Goal: Information Seeking & Learning: Find specific fact

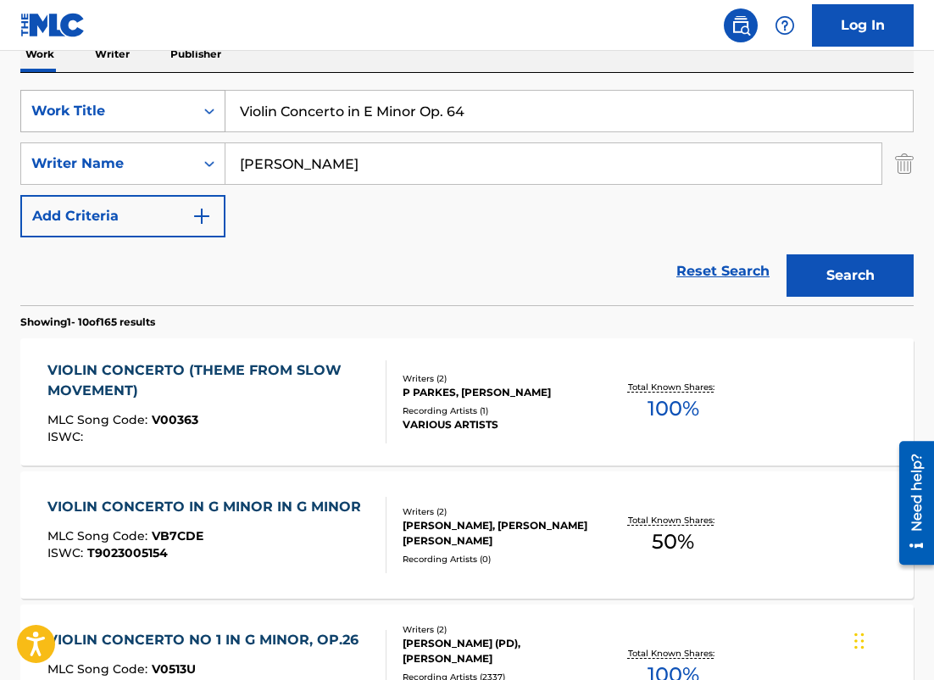
click at [209, 101] on div "SearchWithCriteria9a433651-4e5f-4784-a25e-4a33e806051c Work Title Violin Concer…" at bounding box center [466, 111] width 893 height 42
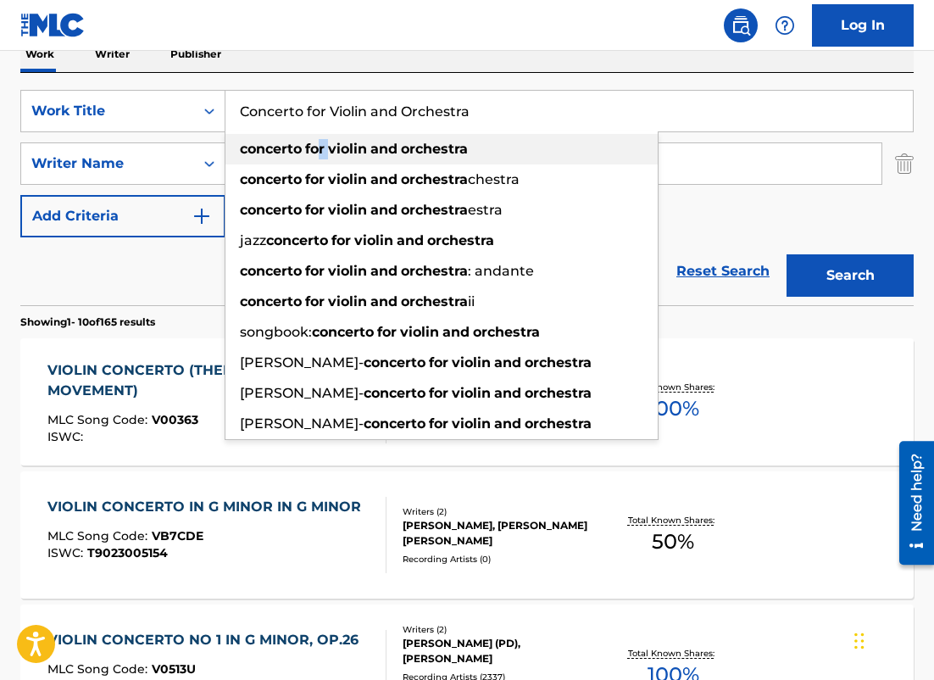
click at [336, 142] on div "concerto for violin and orchestra" at bounding box center [441, 149] width 432 height 31
type input "concerto for violin and orchestra"
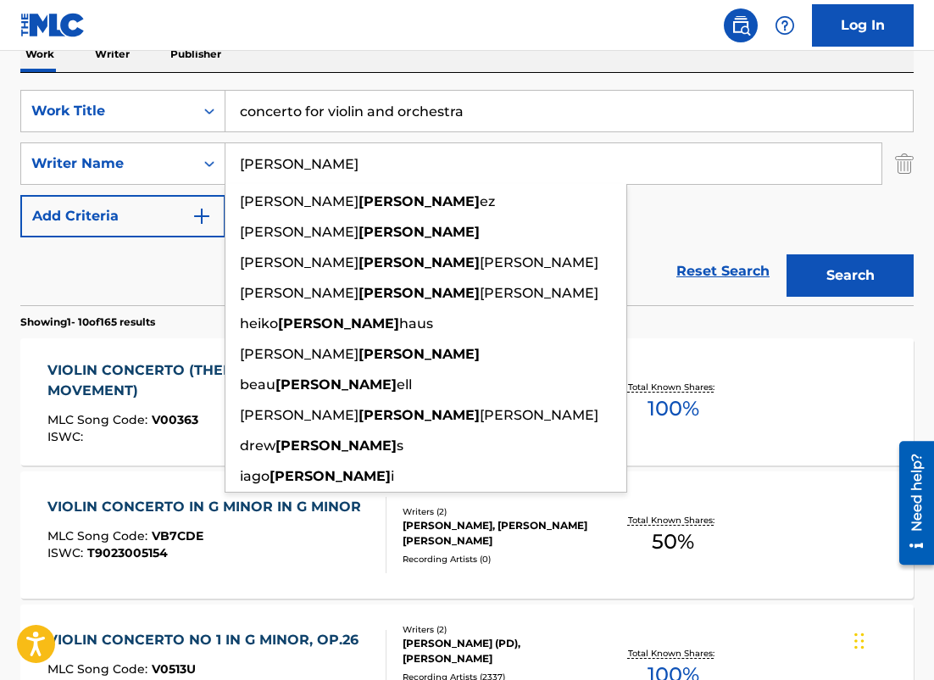
drag, startPoint x: 371, startPoint y: 154, endPoint x: 350, endPoint y: 162, distance: 22.5
click at [350, 162] on input "[PERSON_NAME]" at bounding box center [553, 163] width 656 height 41
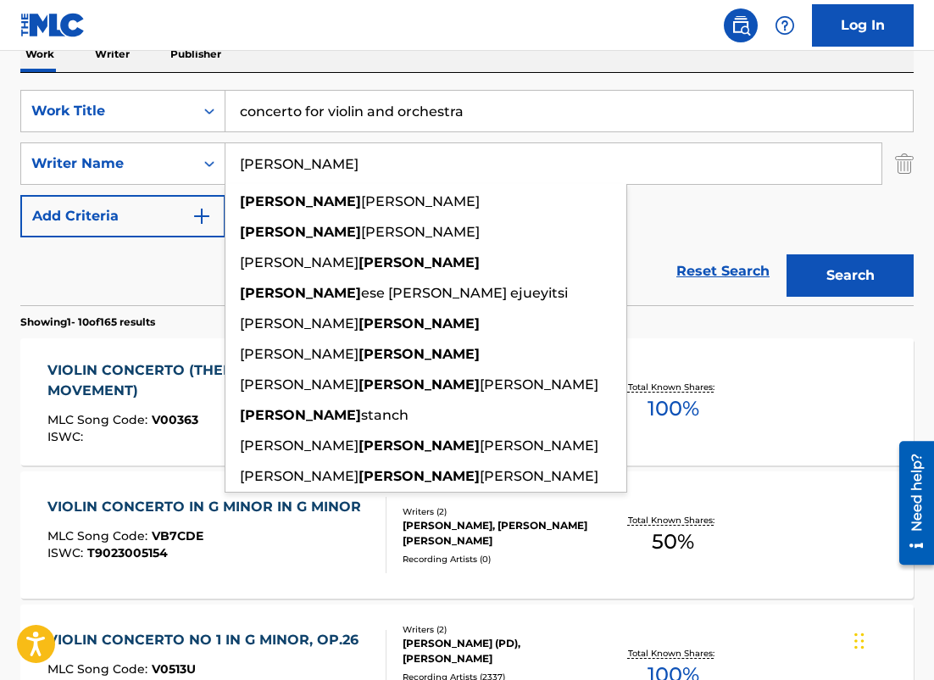
type input "[PERSON_NAME]"
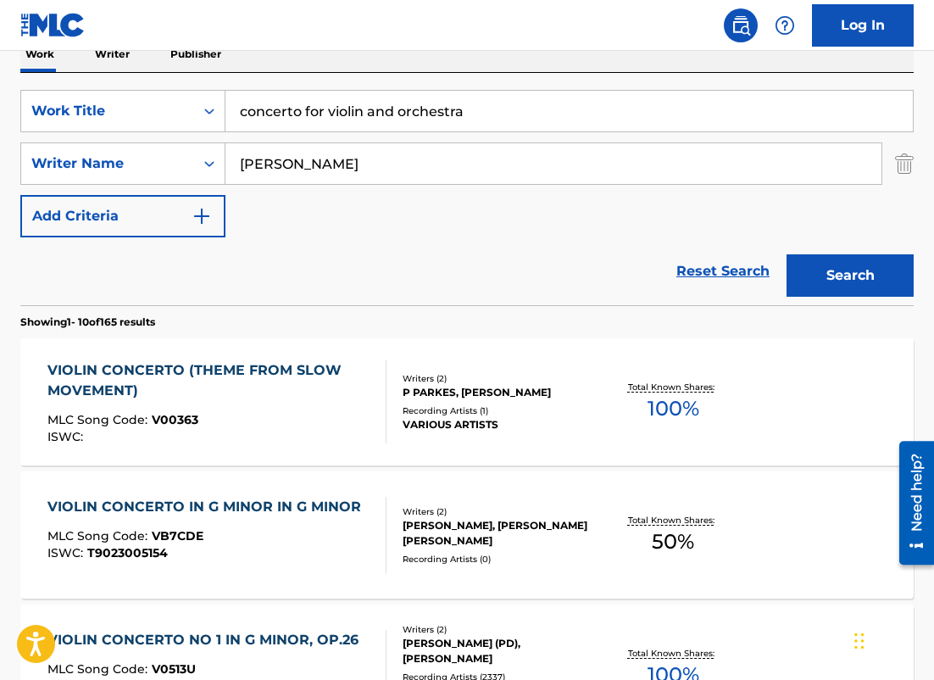
click at [20, 195] on button "Add Criteria" at bounding box center [122, 216] width 205 height 42
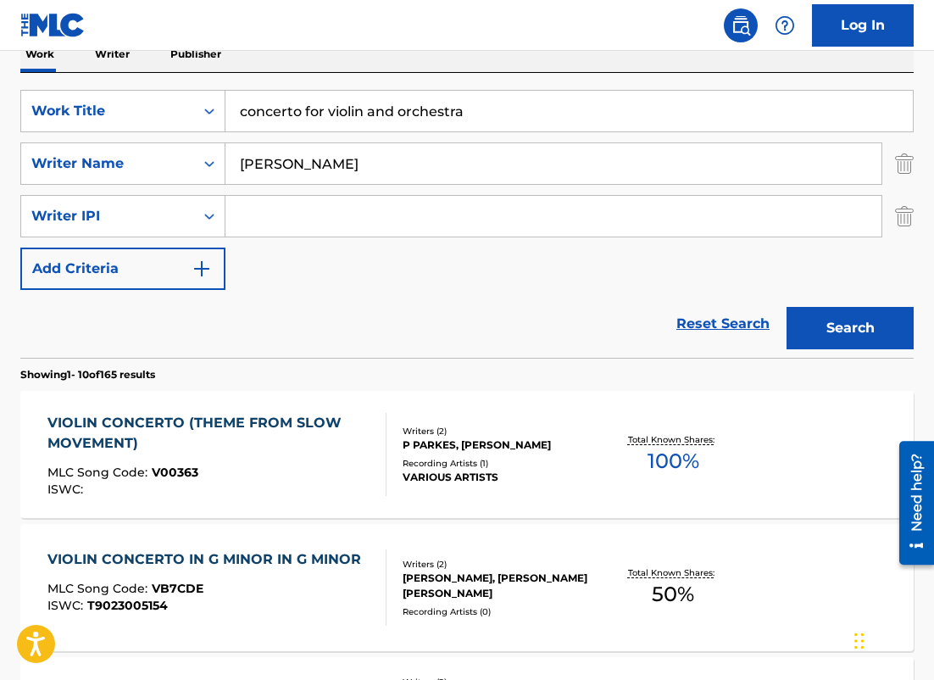
click at [912, 220] on img "Search Form" at bounding box center [904, 216] width 19 height 42
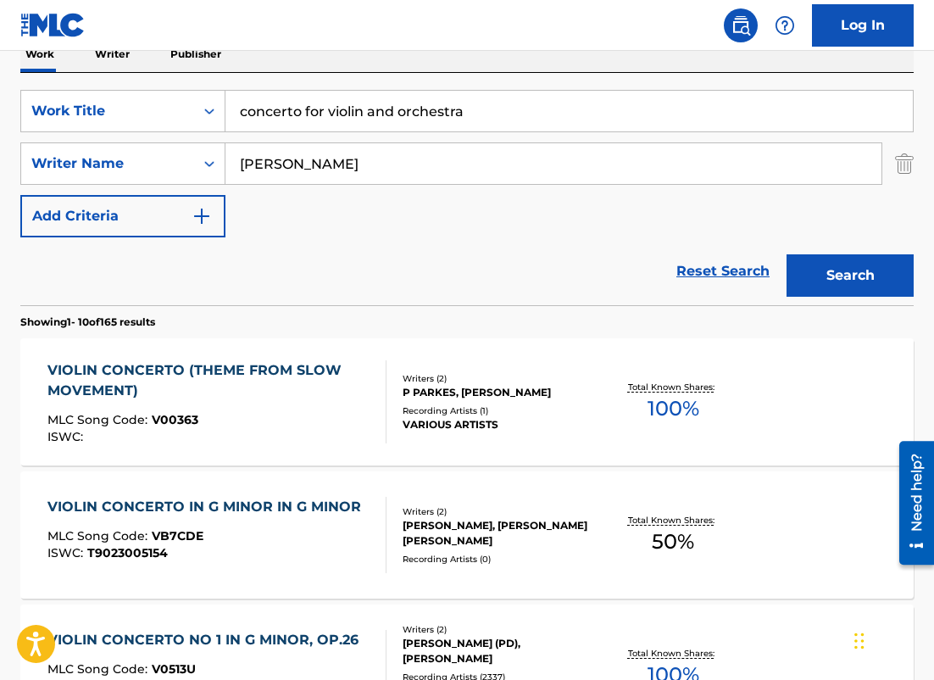
click at [876, 259] on button "Search" at bounding box center [850, 275] width 127 height 42
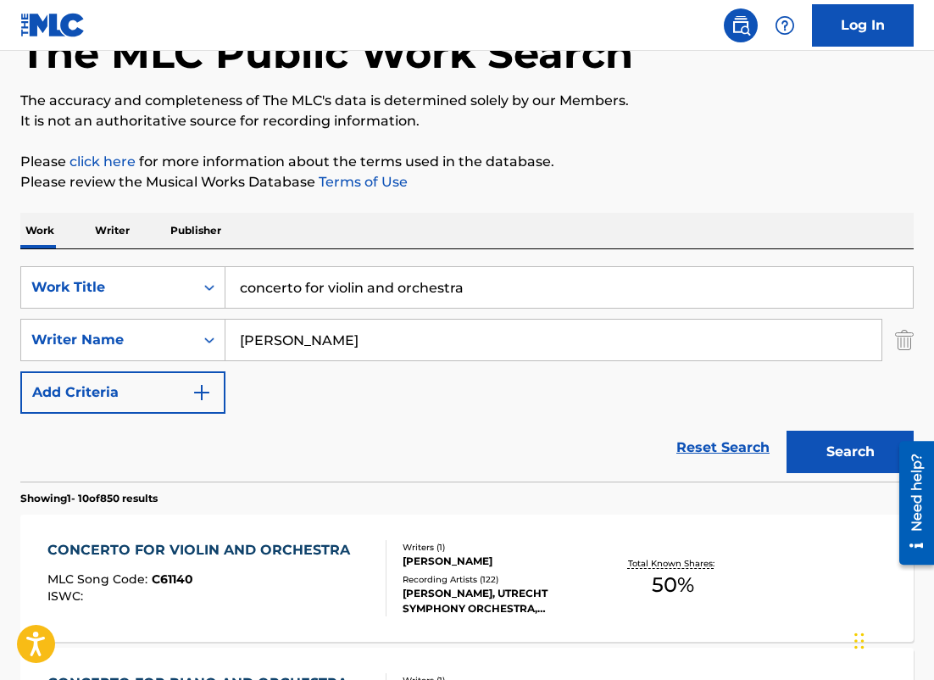
scroll to position [287, 0]
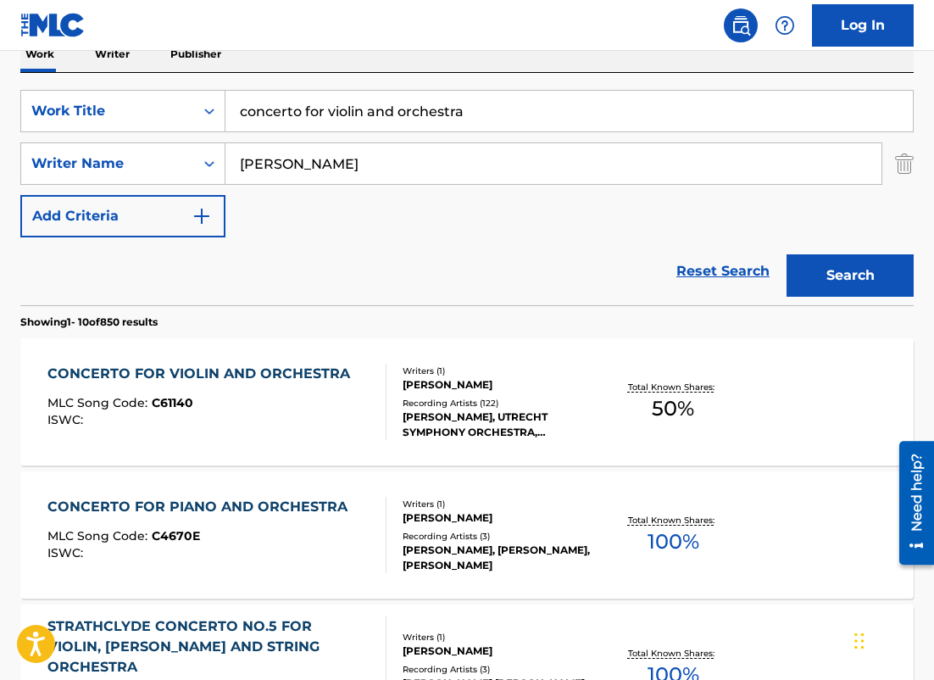
click at [328, 390] on div "CONCERTO FOR VIOLIN AND ORCHESTRA MLC Song Code : C61140 ISWC :" at bounding box center [202, 402] width 311 height 76
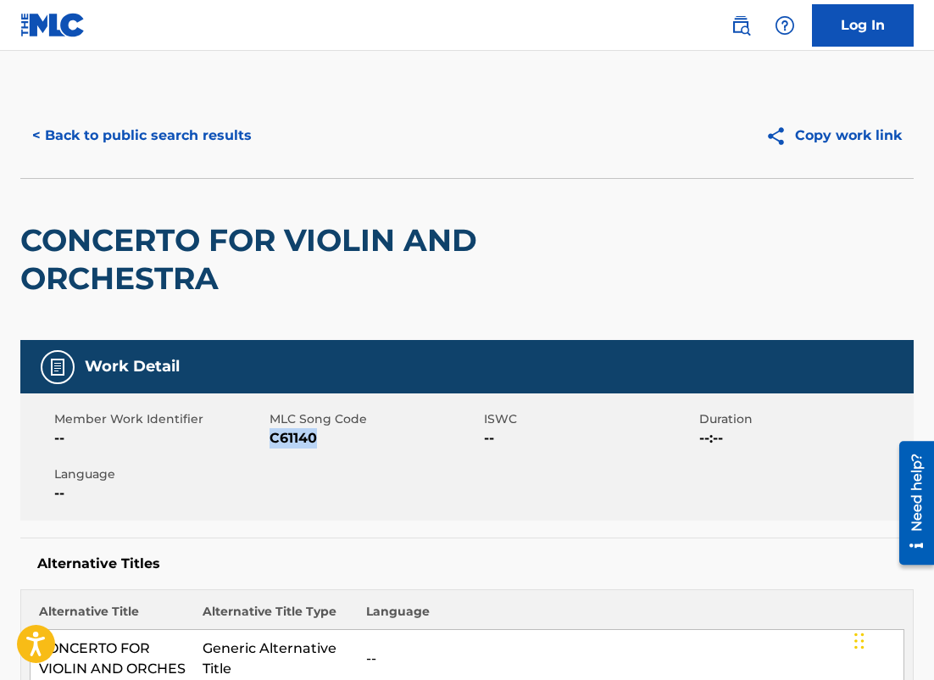
drag, startPoint x: 320, startPoint y: 438, endPoint x: 270, endPoint y: 437, distance: 50.0
click at [270, 437] on span "C61140" at bounding box center [375, 438] width 211 height 20
copy span "C61140"
